Goal: Task Accomplishment & Management: Use online tool/utility

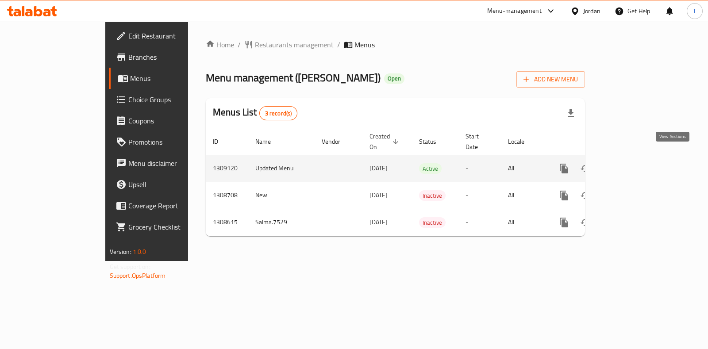
click at [632, 165] on icon "enhanced table" at bounding box center [628, 169] width 8 height 8
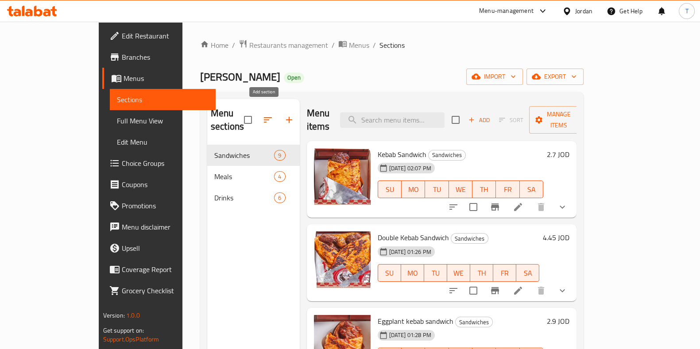
click at [284, 118] on icon "button" at bounding box center [289, 120] width 11 height 11
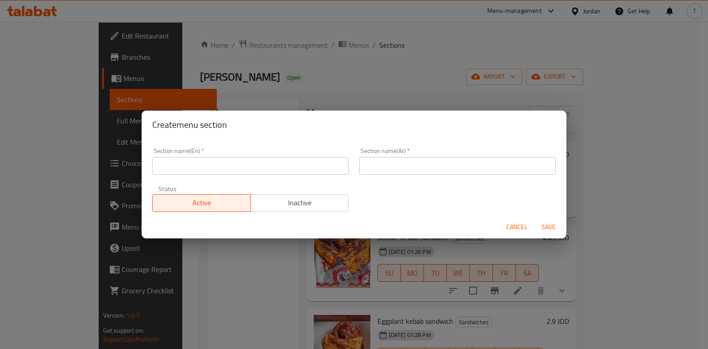
click at [232, 156] on div "Section name(En)   * Section name(En) *" at bounding box center [250, 161] width 197 height 27
click at [249, 165] on input "text" at bounding box center [250, 166] width 197 height 18
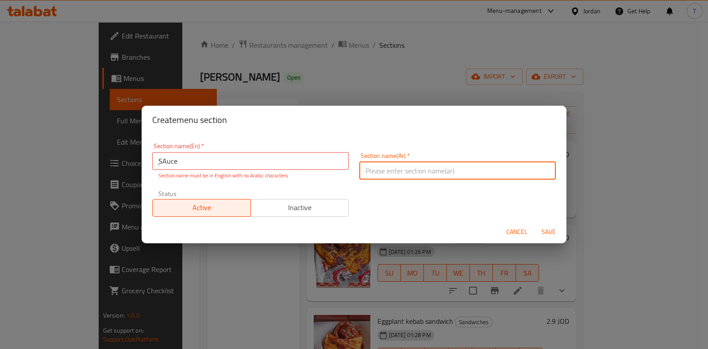
click at [203, 166] on input "ٍSAuce" at bounding box center [250, 161] width 197 height 18
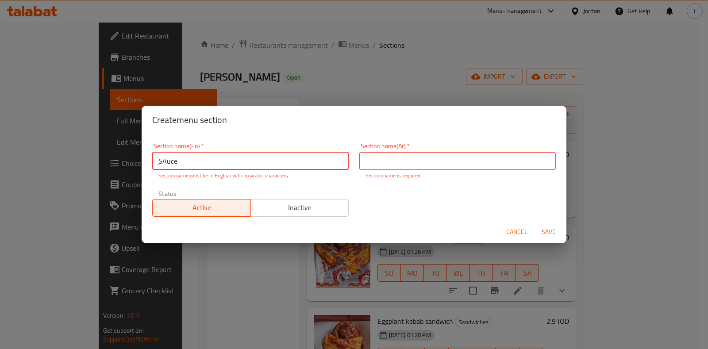
click at [203, 166] on input "ٍSAuce" at bounding box center [250, 161] width 197 height 18
type input "Sauce"
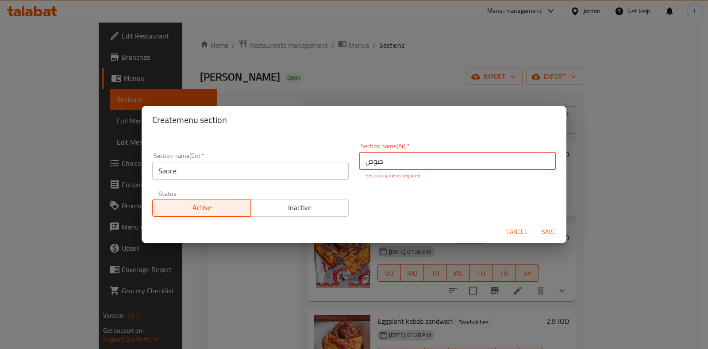
type input "صوص"
click at [549, 236] on div "Cancel Save" at bounding box center [354, 231] width 425 height 23
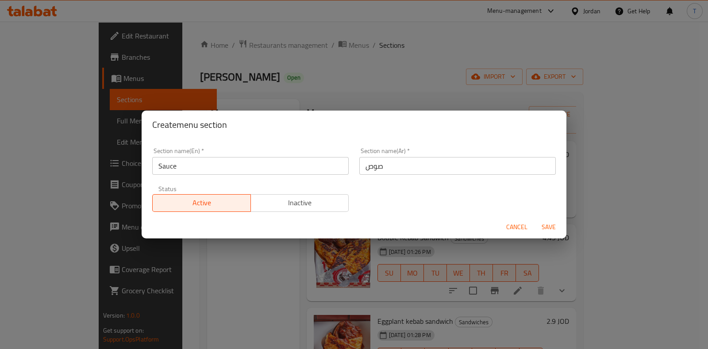
click at [551, 227] on span "Save" at bounding box center [548, 227] width 21 height 11
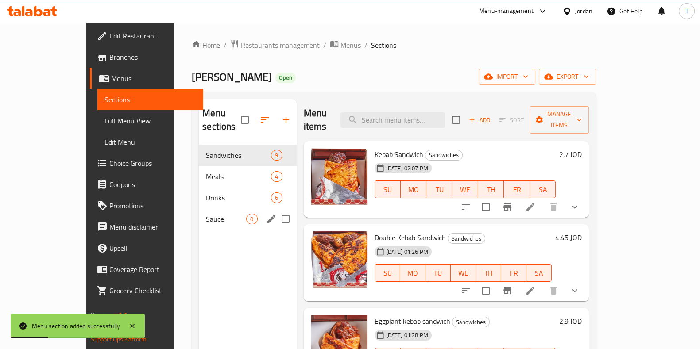
click at [212, 214] on span "Sauce" at bounding box center [226, 219] width 40 height 11
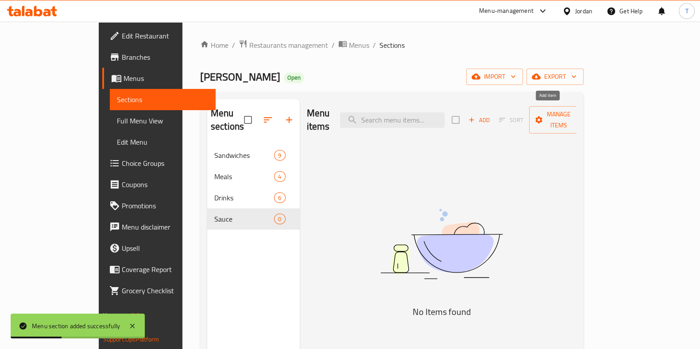
click at [475, 117] on icon "button" at bounding box center [472, 120] width 8 height 8
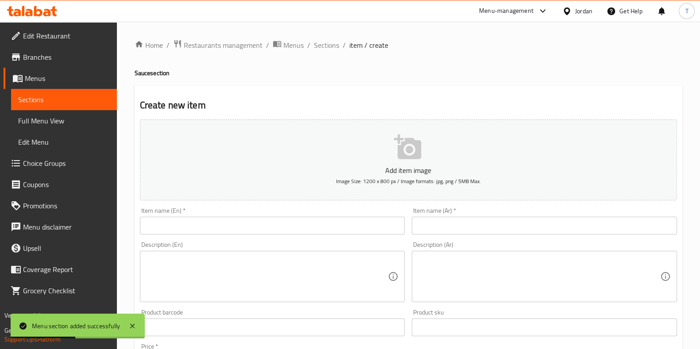
click at [265, 221] on input "text" at bounding box center [272, 226] width 265 height 18
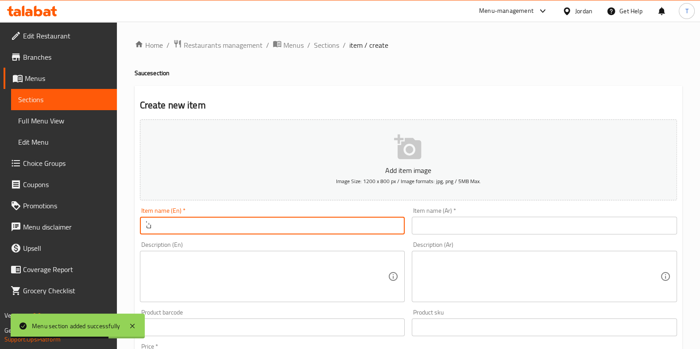
type input "ٌ"
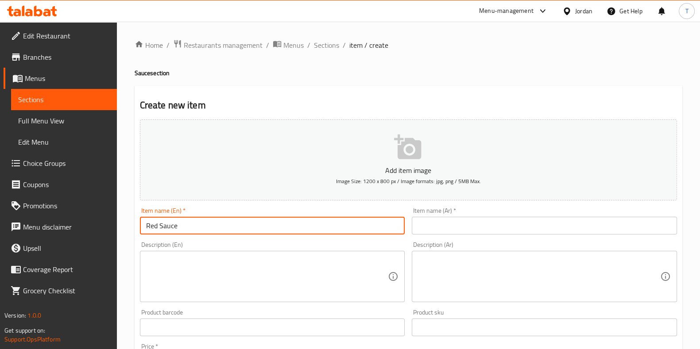
type input "Red Sauce"
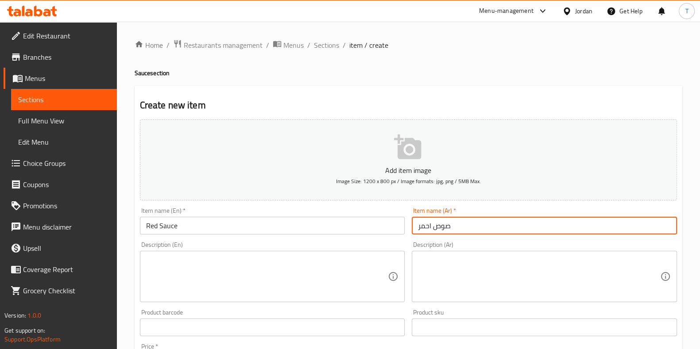
type input "صوص احمر"
click at [151, 224] on input "Red Sauce" at bounding box center [272, 226] width 265 height 18
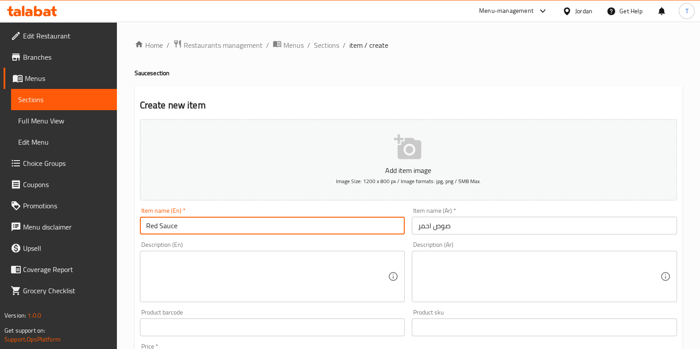
click at [151, 224] on input "Red Sauce" at bounding box center [272, 226] width 265 height 18
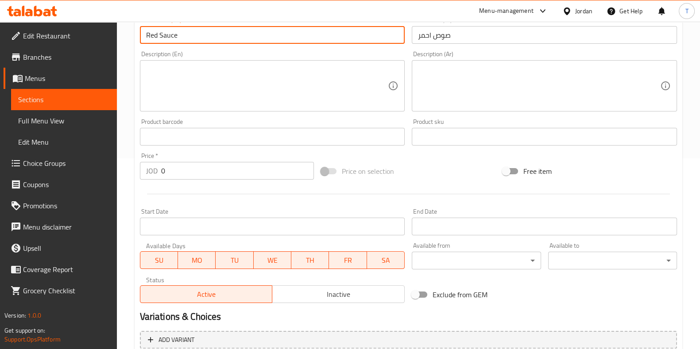
scroll to position [221, 0]
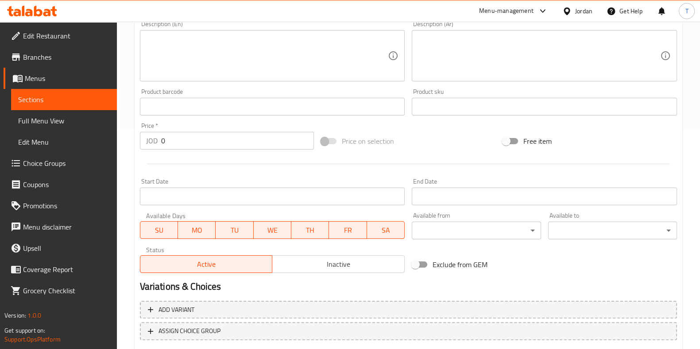
click at [222, 130] on div "Price   * JOD 0 Price *" at bounding box center [227, 136] width 174 height 27
click at [226, 140] on input "0" at bounding box center [237, 141] width 153 height 18
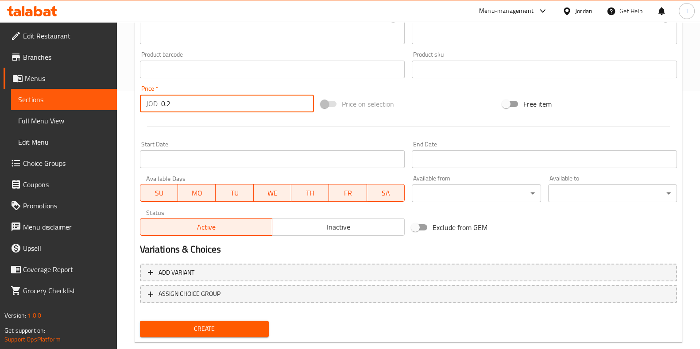
scroll to position [275, 0]
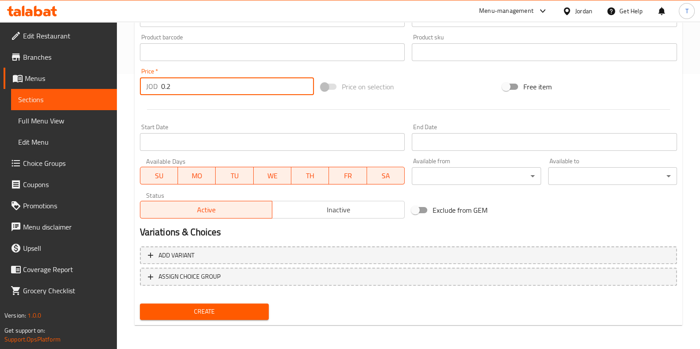
type input "0.2"
click at [231, 311] on span "Create" at bounding box center [204, 311] width 115 height 11
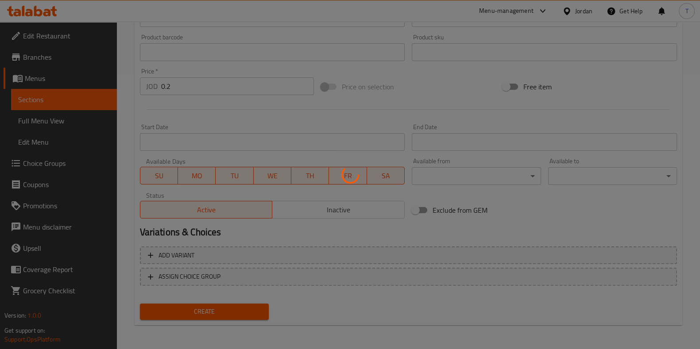
type input "0"
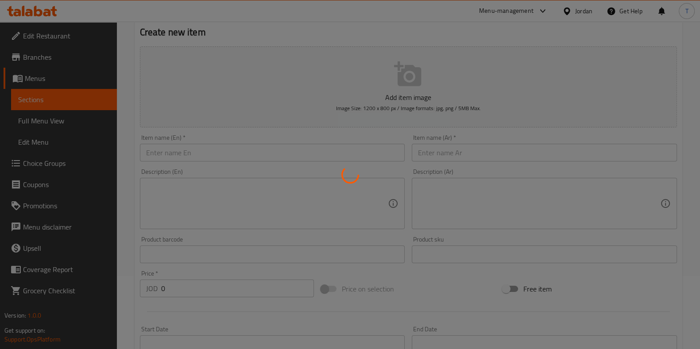
scroll to position [0, 0]
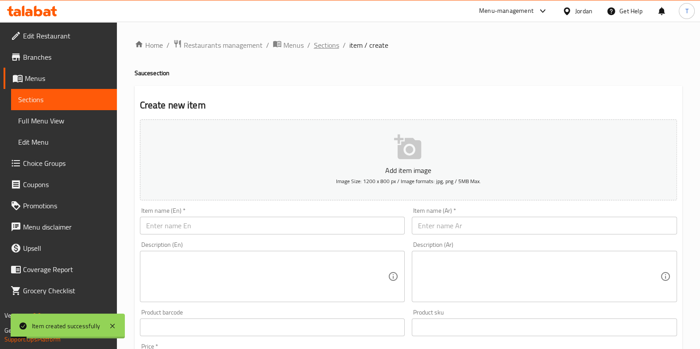
click at [323, 45] on span "Sections" at bounding box center [326, 45] width 25 height 11
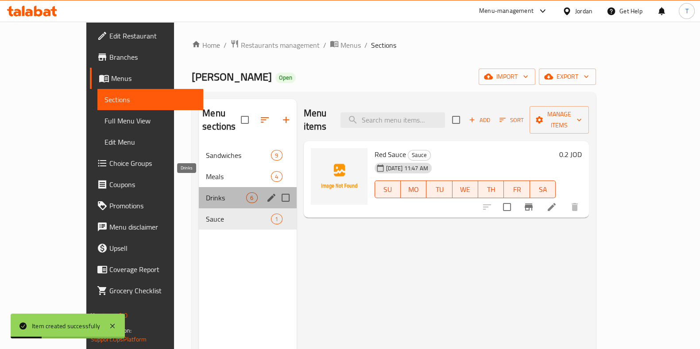
click at [206, 193] on span "Drinks" at bounding box center [226, 198] width 40 height 11
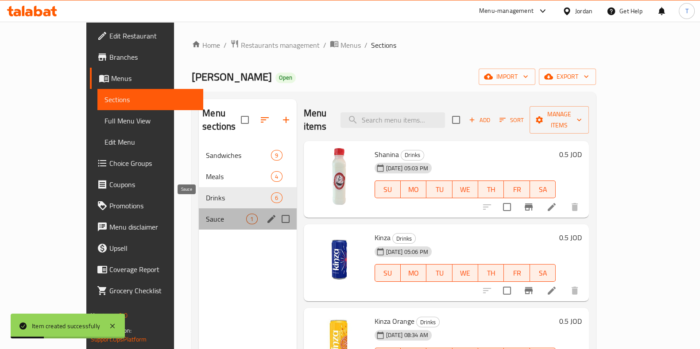
click at [206, 214] on span "Sauce" at bounding box center [226, 219] width 40 height 11
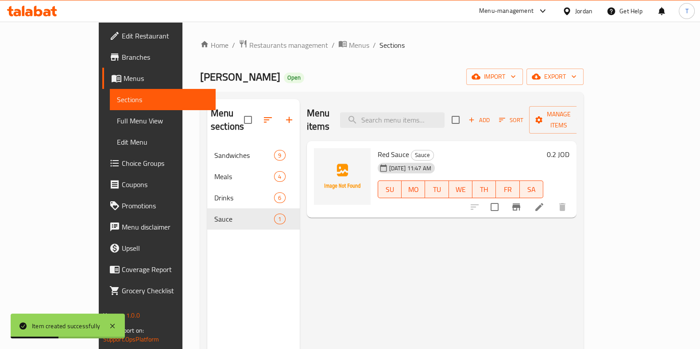
click at [491, 116] on span "Add" at bounding box center [479, 120] width 24 height 10
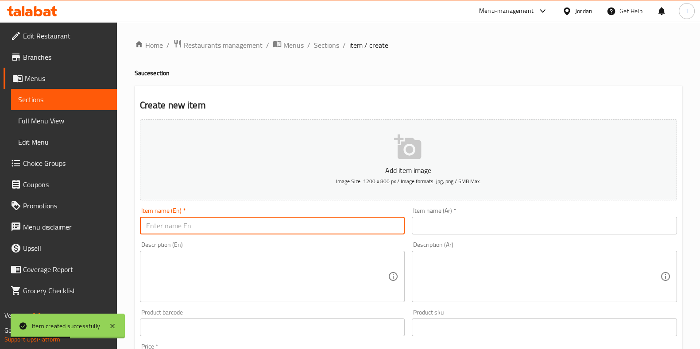
click at [250, 225] on input "text" at bounding box center [272, 226] width 265 height 18
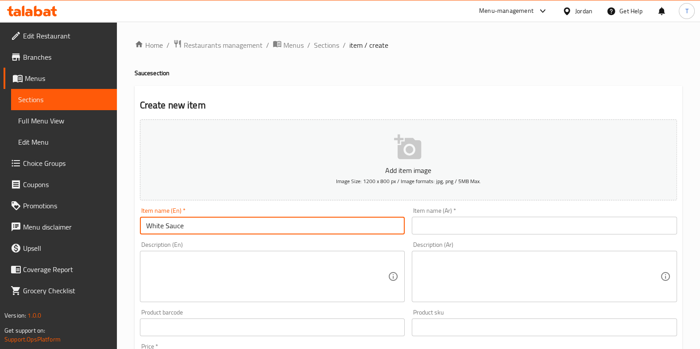
type input "White Sauce"
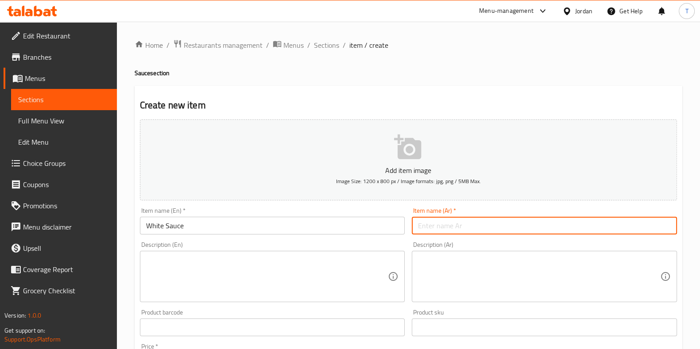
type input "w"
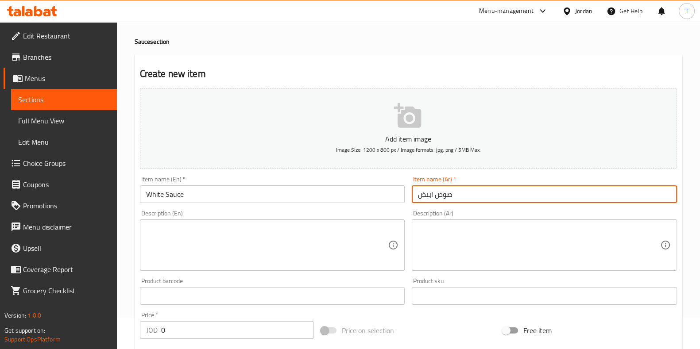
scroll to position [55, 0]
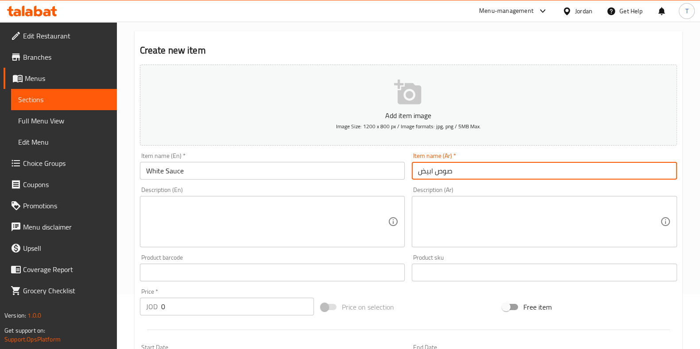
type input "صوص ابيض"
click at [221, 305] on input "0" at bounding box center [237, 307] width 153 height 18
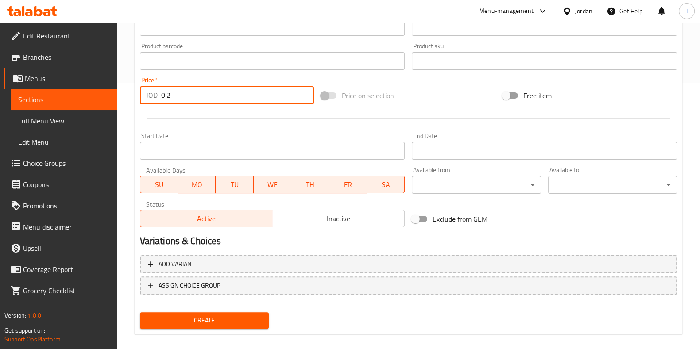
scroll to position [275, 0]
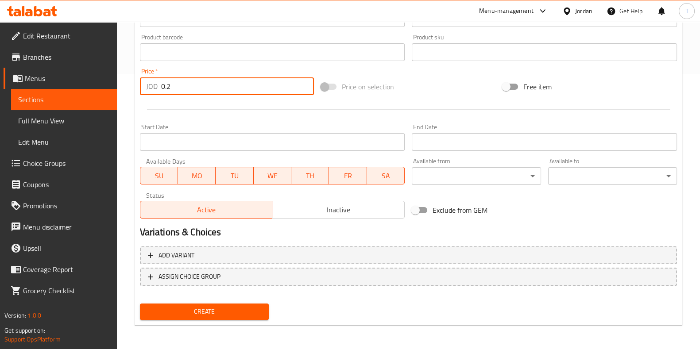
type input "0.2"
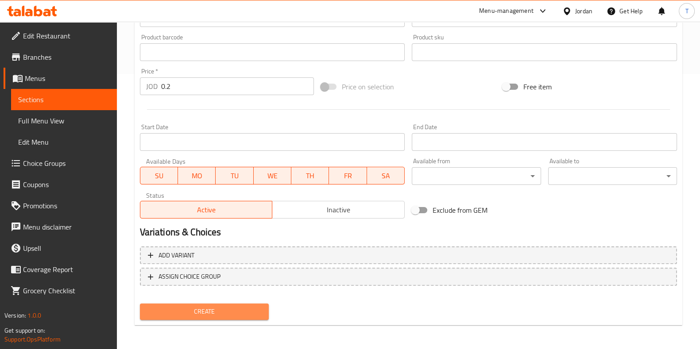
drag, startPoint x: 249, startPoint y: 309, endPoint x: 243, endPoint y: 311, distance: 6.2
click at [249, 309] on span "Create" at bounding box center [204, 311] width 115 height 11
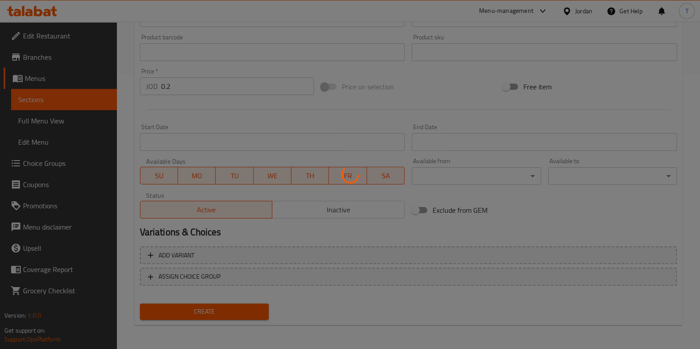
type input "0"
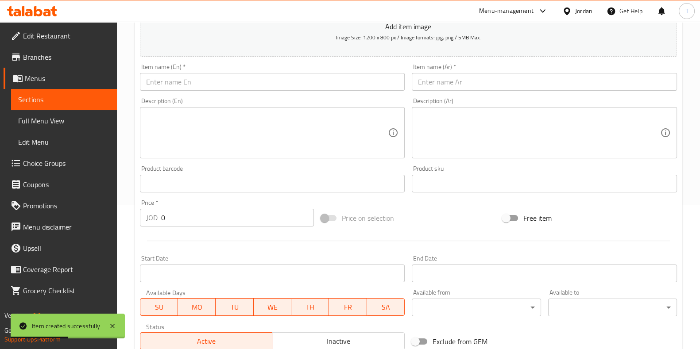
scroll to position [0, 0]
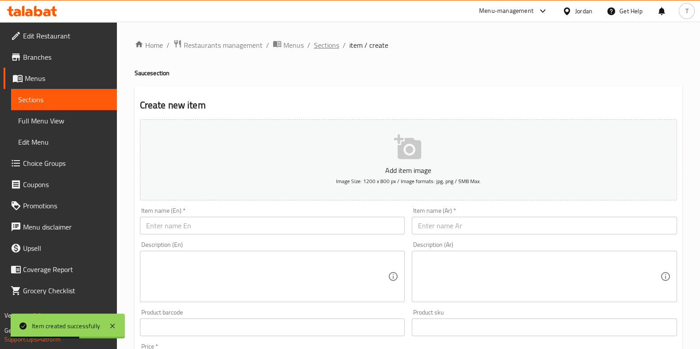
click at [330, 41] on span "Sections" at bounding box center [326, 45] width 25 height 11
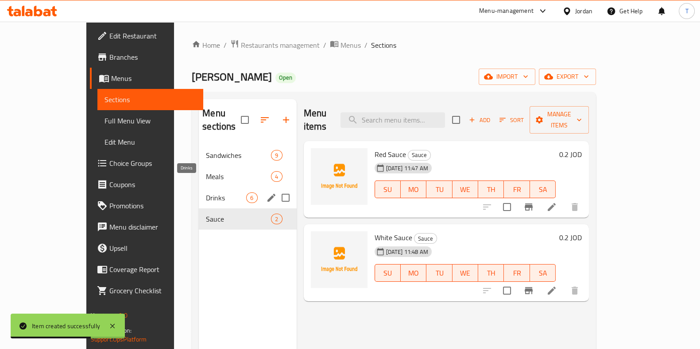
click at [206, 193] on span "Drinks" at bounding box center [226, 198] width 40 height 11
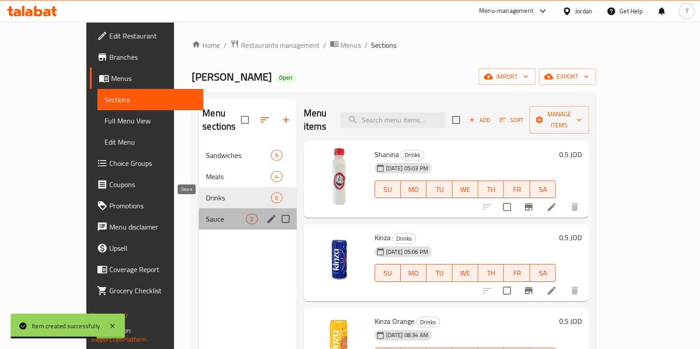
click at [206, 214] on span "Sauce" at bounding box center [226, 219] width 40 height 11
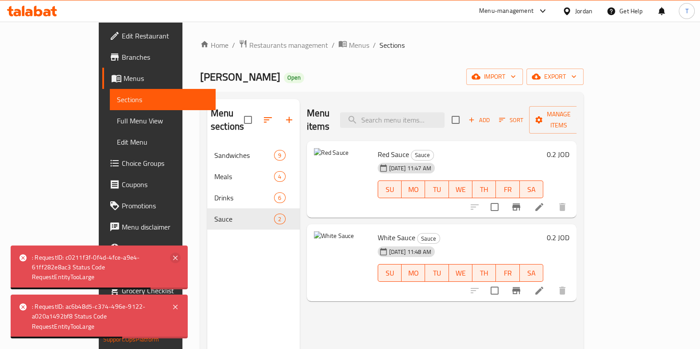
click at [177, 258] on icon at bounding box center [175, 258] width 11 height 11
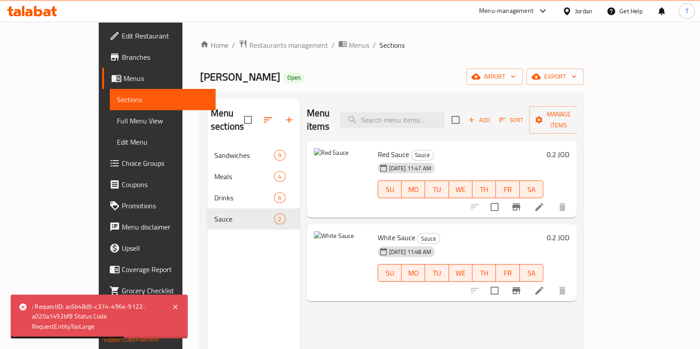
click at [176, 313] on div ": RequestID: ac6b48d5-c374-496e-9122-a020a1492bf8 Status Code RequestEntityTooL…" at bounding box center [99, 317] width 177 height 44
click at [176, 309] on icon at bounding box center [175, 307] width 4 height 4
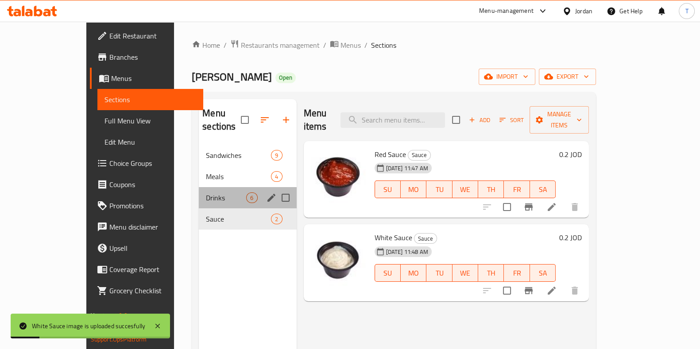
drag, startPoint x: 185, startPoint y: 192, endPoint x: 190, endPoint y: 193, distance: 5.9
click at [199, 190] on div "Drinks 6" at bounding box center [247, 197] width 97 height 21
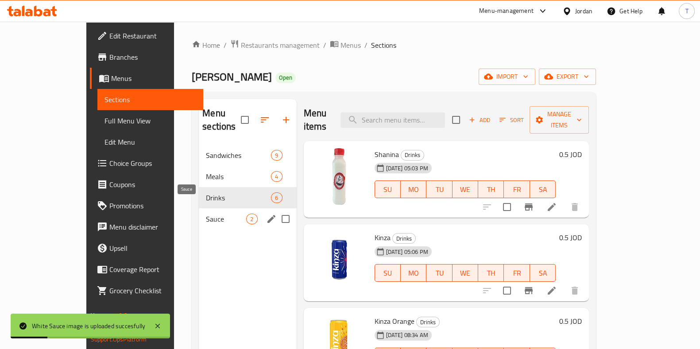
click at [206, 214] on span "Sauce" at bounding box center [226, 219] width 40 height 11
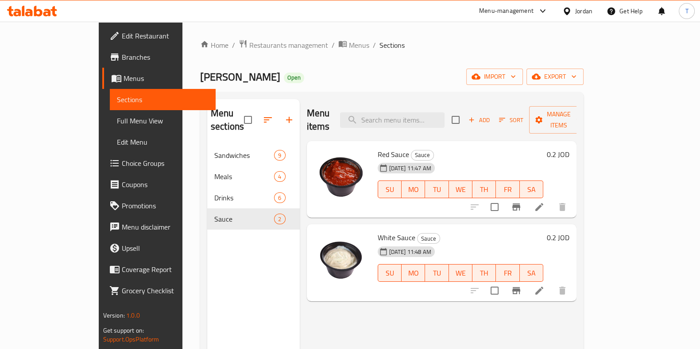
click at [583, 48] on ol "Home / Restaurants management / Menus / Sections" at bounding box center [391, 45] width 383 height 12
click at [498, 11] on div "Menu-management" at bounding box center [506, 11] width 54 height 11
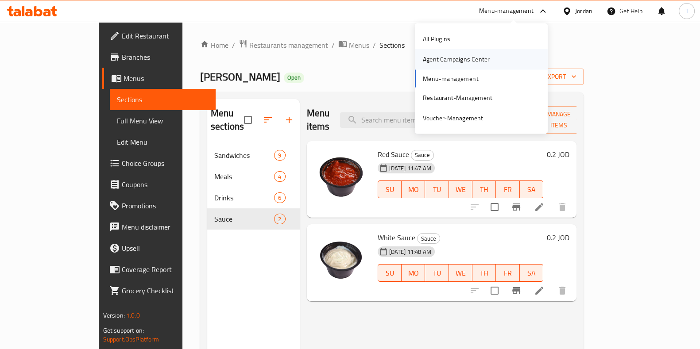
click at [482, 66] on div "Agent Campaigns Center" at bounding box center [456, 59] width 81 height 20
